Goal: Task Accomplishment & Management: Manage account settings

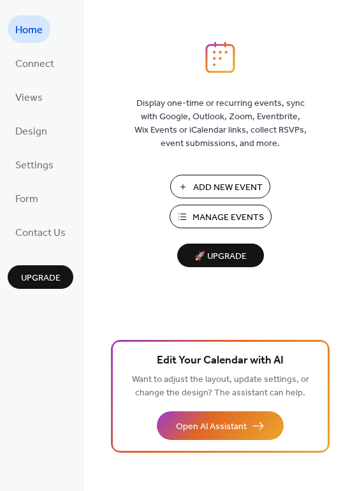
click at [203, 217] on span "Manage Events" at bounding box center [228, 217] width 71 height 13
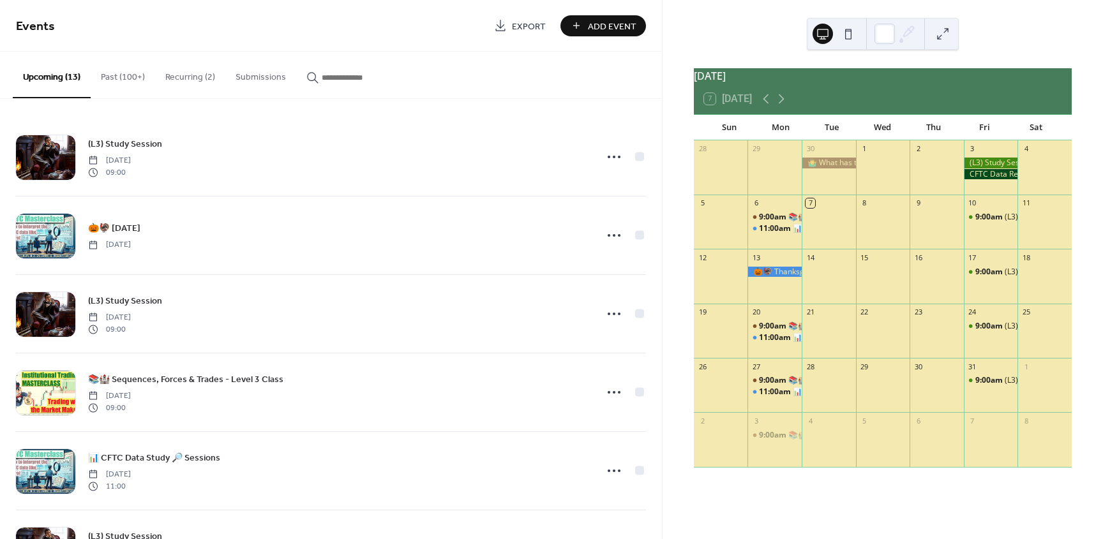
click at [120, 73] on button "Past (100+)" at bounding box center [123, 74] width 64 height 45
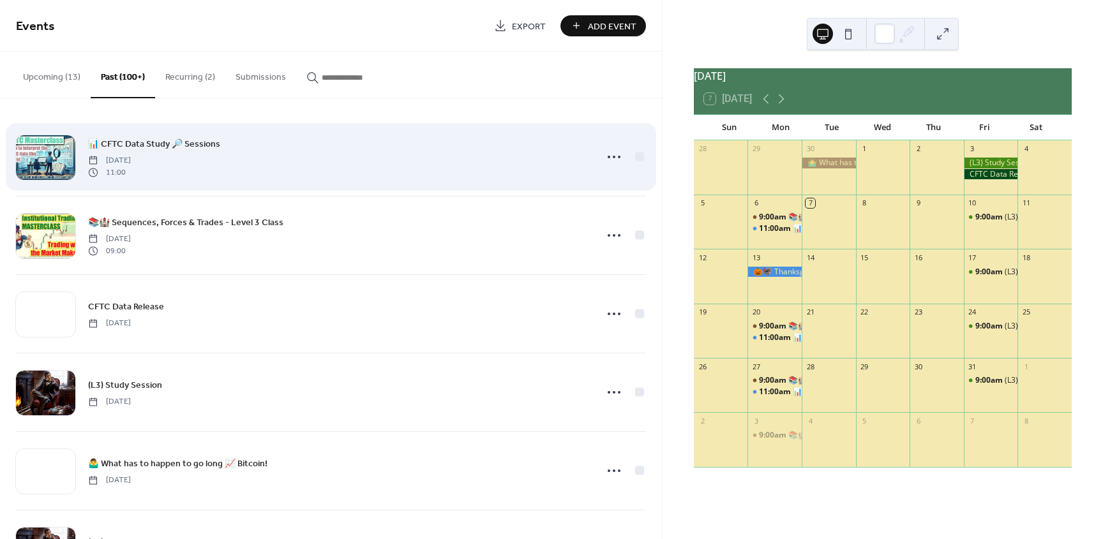
click at [132, 144] on span "📊 CFTC Data Study 🔎 Sessions" at bounding box center [154, 144] width 132 height 13
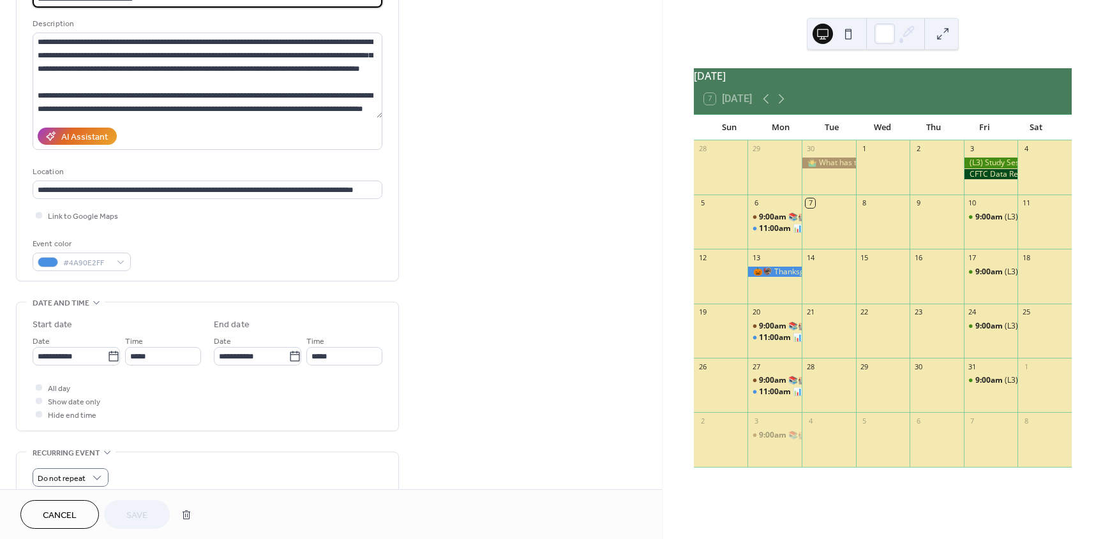
scroll to position [115, 0]
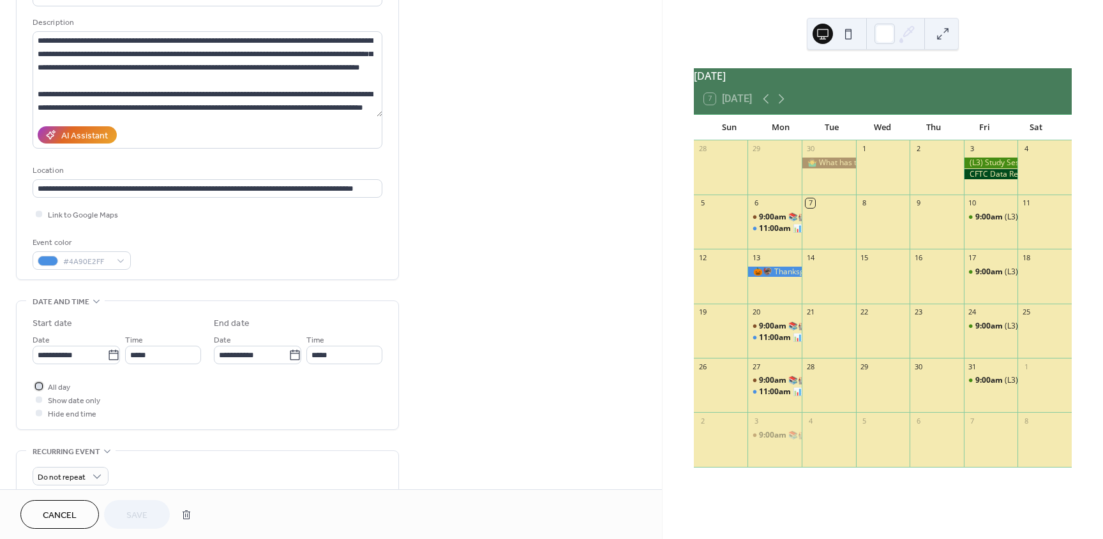
click at [38, 389] on div at bounding box center [39, 386] width 6 height 6
click at [143, 513] on span "Save" at bounding box center [136, 515] width 21 height 13
